Goal: Find contact information: Find contact information

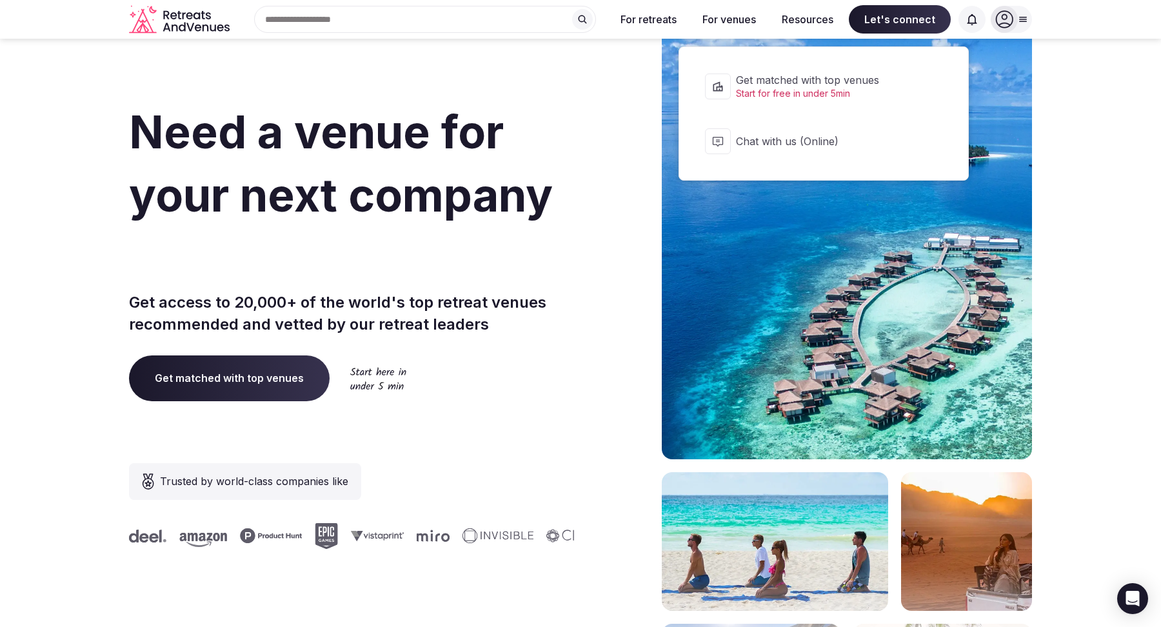
click at [872, 146] on span "Chat with us (Online)" at bounding box center [832, 141] width 192 height 14
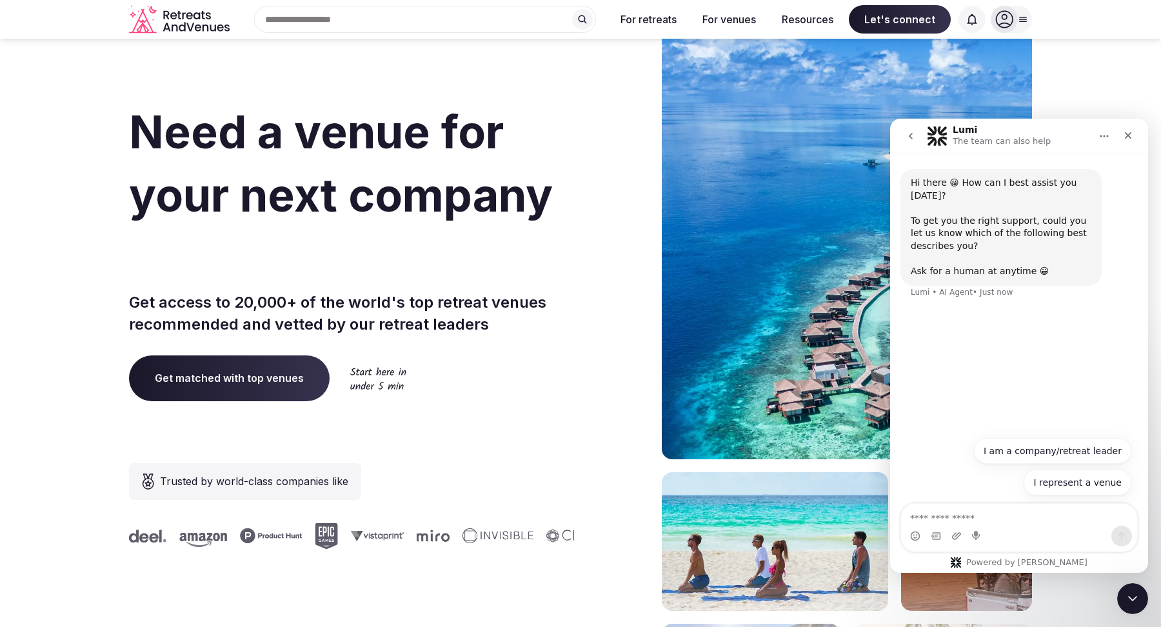
click at [890, 17] on span "Let's connect" at bounding box center [899, 19] width 102 height 28
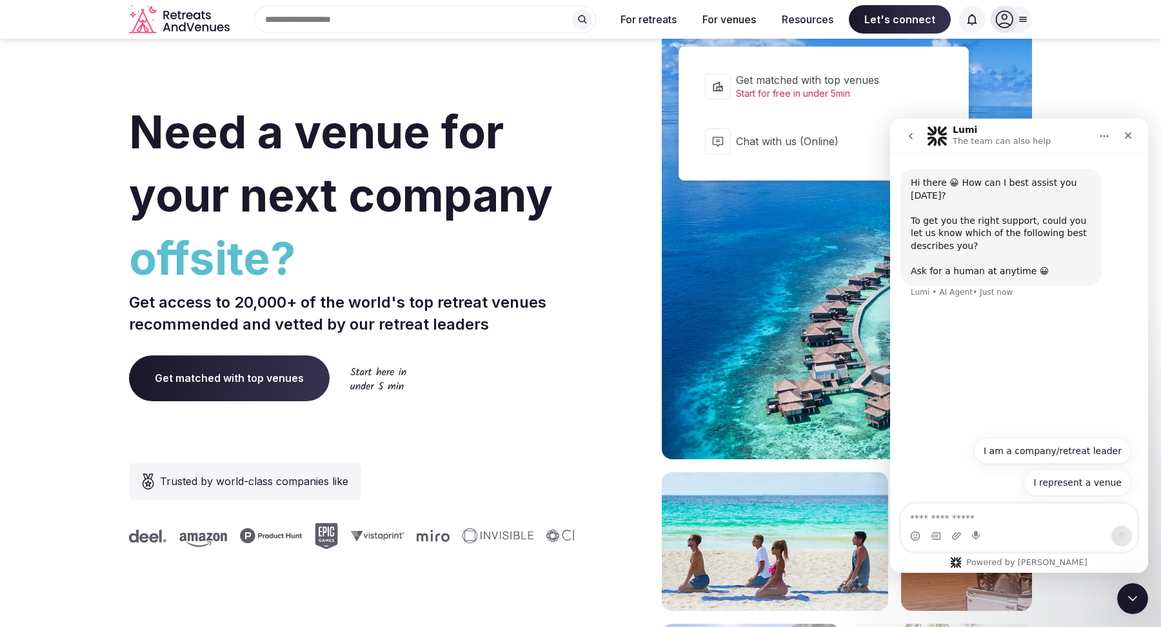
click at [839, 153] on button "Chat with us (Online)" at bounding box center [823, 141] width 263 height 52
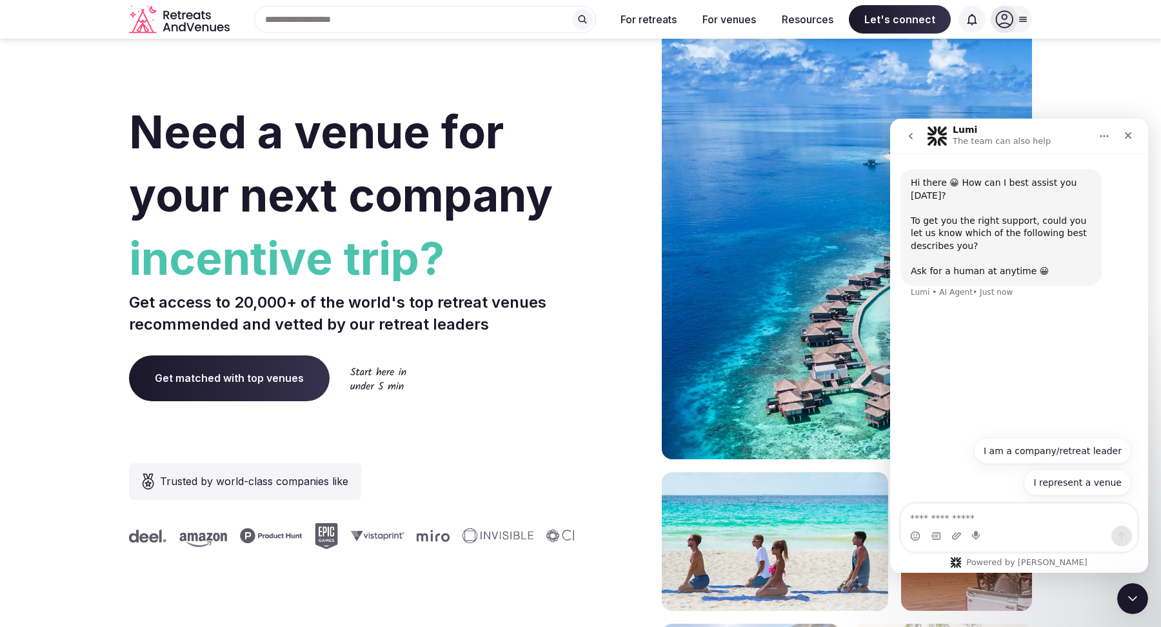
click at [1127, 122] on nav "Lumi The team can also help" at bounding box center [1019, 136] width 258 height 35
click at [1128, 135] on icon "Close" at bounding box center [1127, 135] width 7 height 7
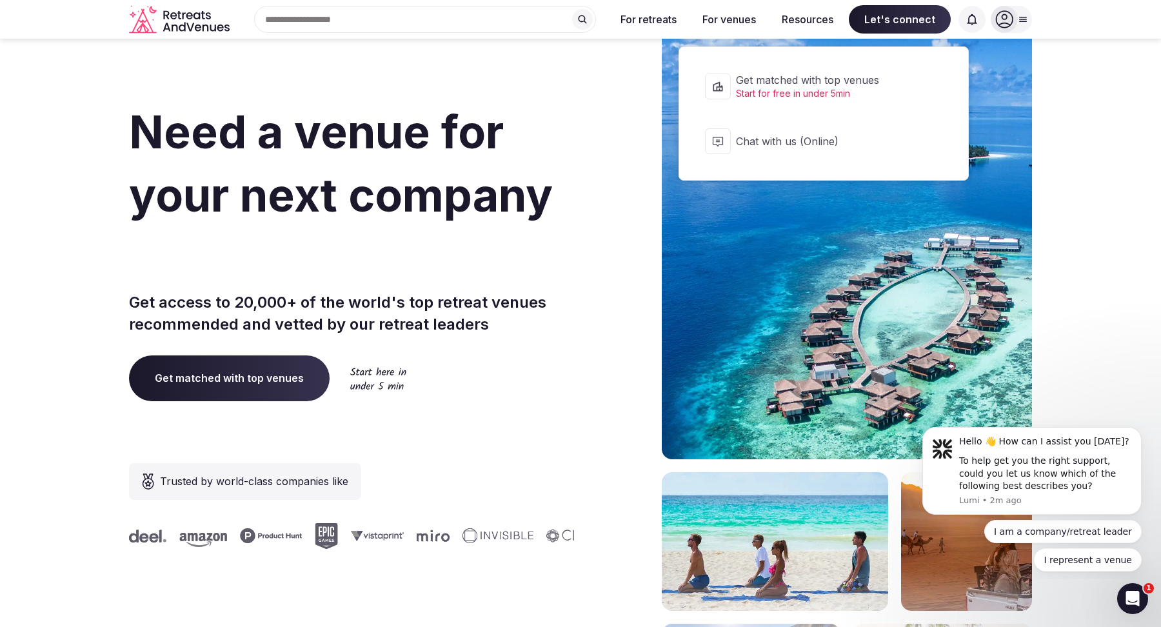
click at [897, 25] on span "Let's connect" at bounding box center [899, 19] width 102 height 28
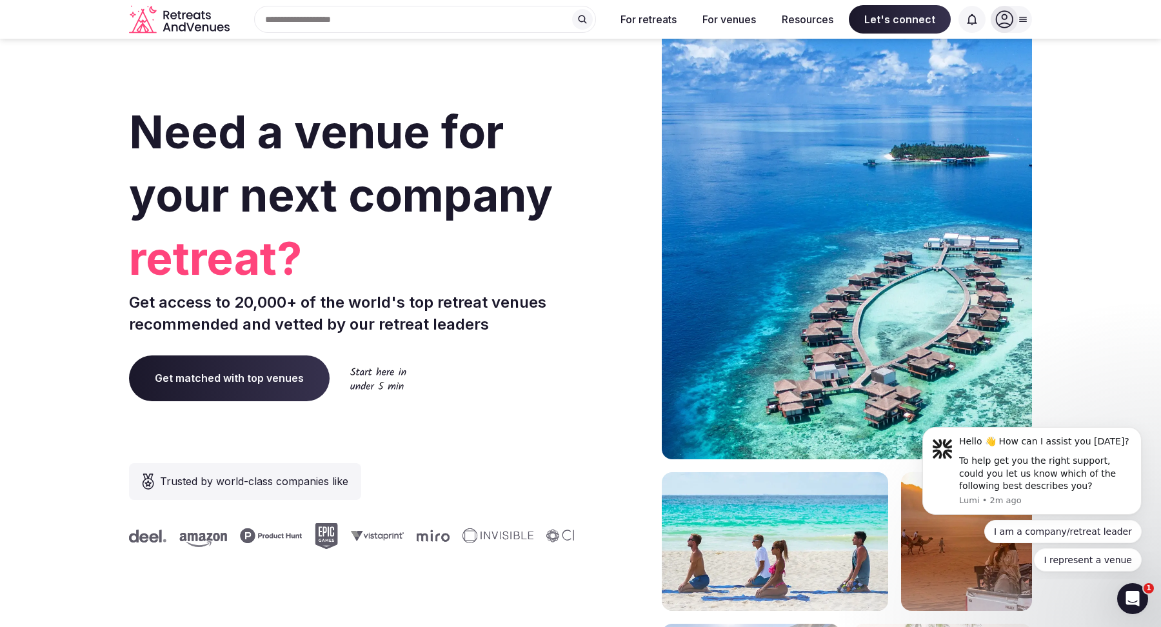
click at [897, 25] on span "Let's connect" at bounding box center [899, 19] width 102 height 28
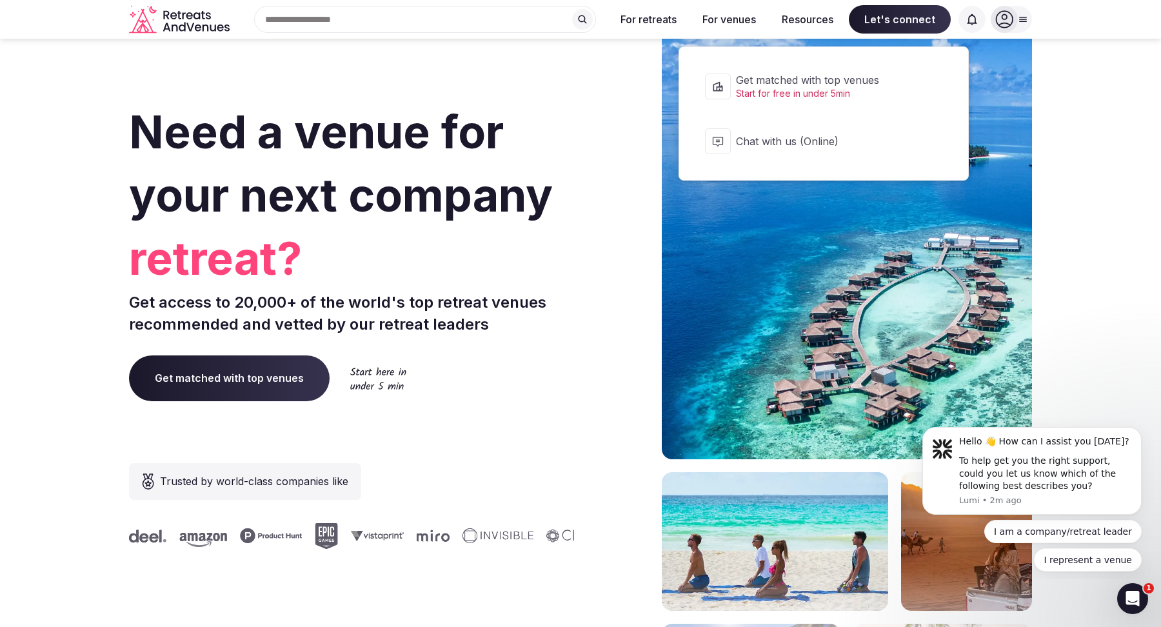
click at [890, 136] on span "Chat with us (Online)" at bounding box center [832, 141] width 192 height 14
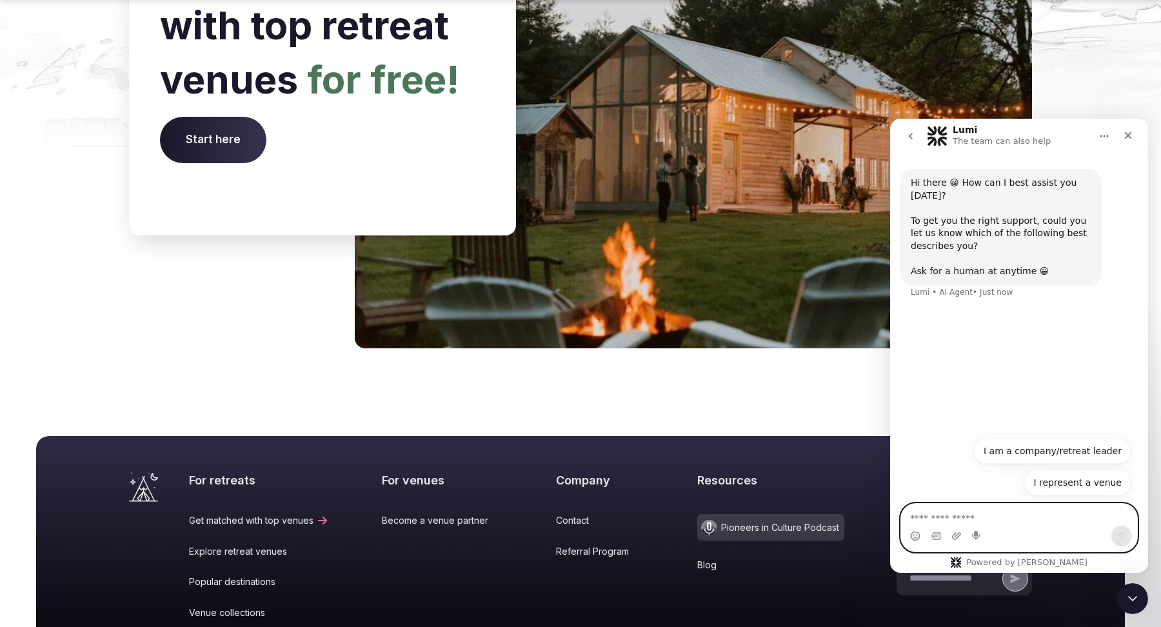
scroll to position [5308, 0]
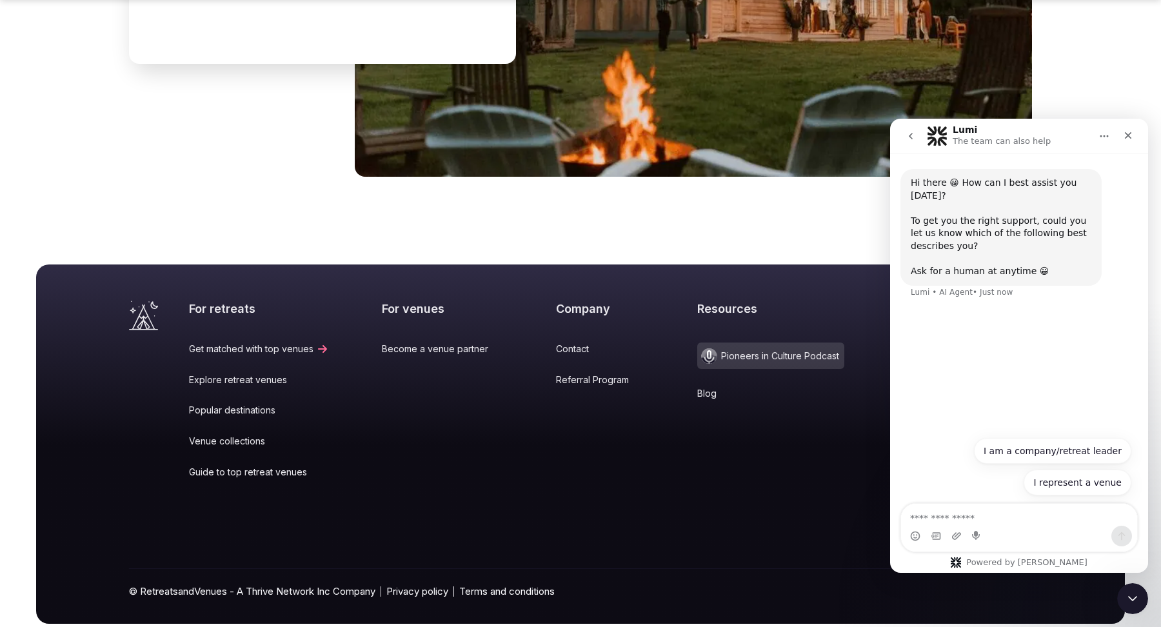
click at [570, 342] on link "Contact" at bounding box center [600, 348] width 88 height 13
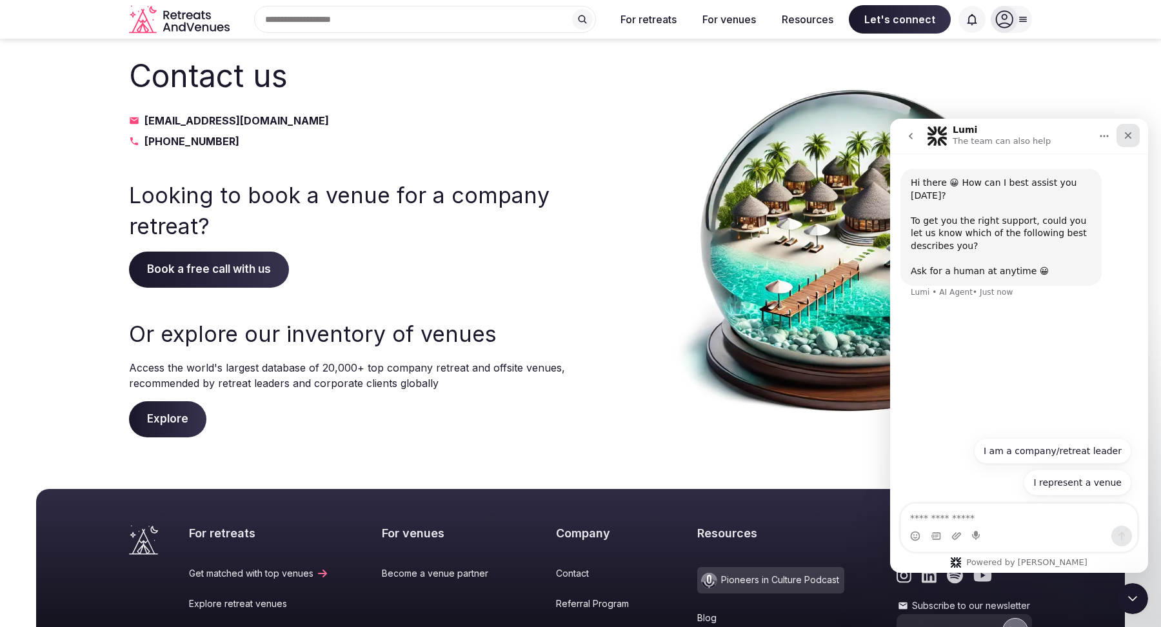
click at [1132, 133] on icon "Close" at bounding box center [1127, 135] width 10 height 10
